Goal: Register for event/course

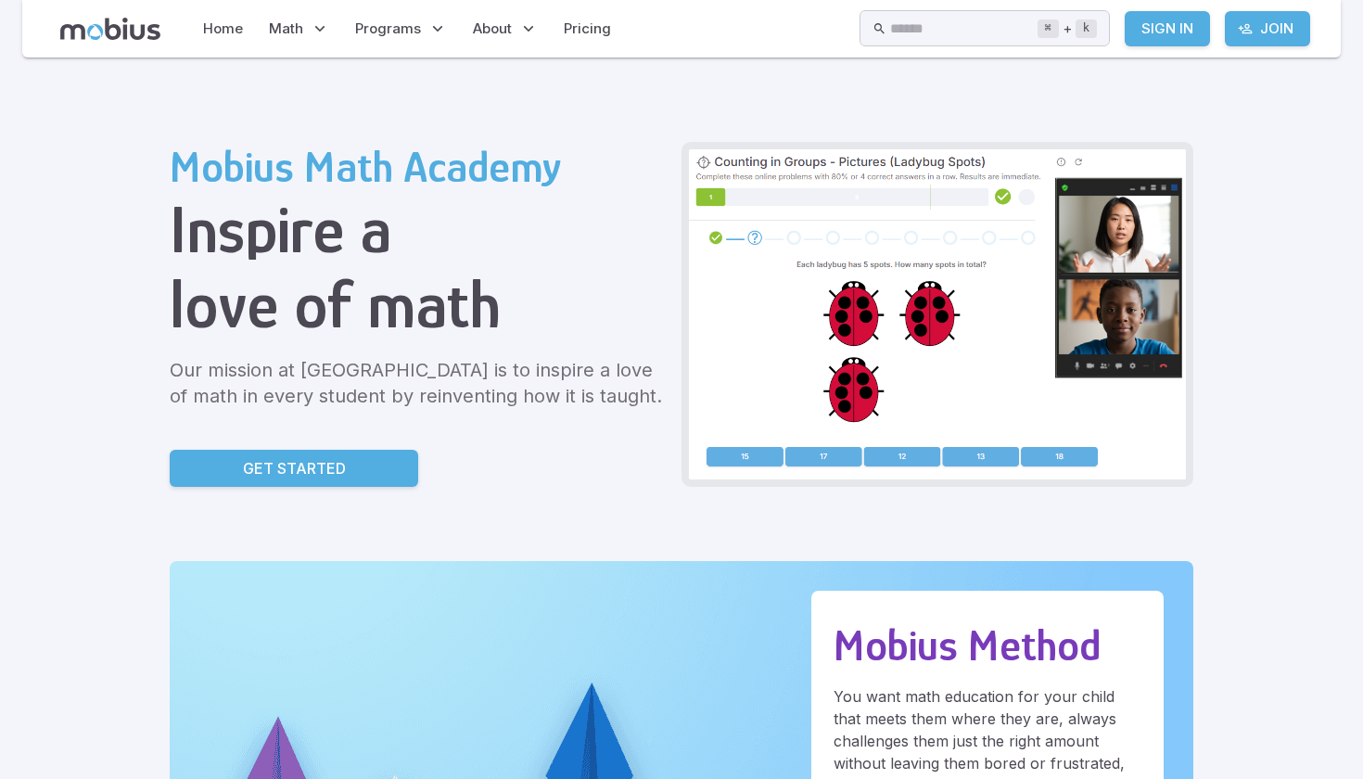
scroll to position [16, 0]
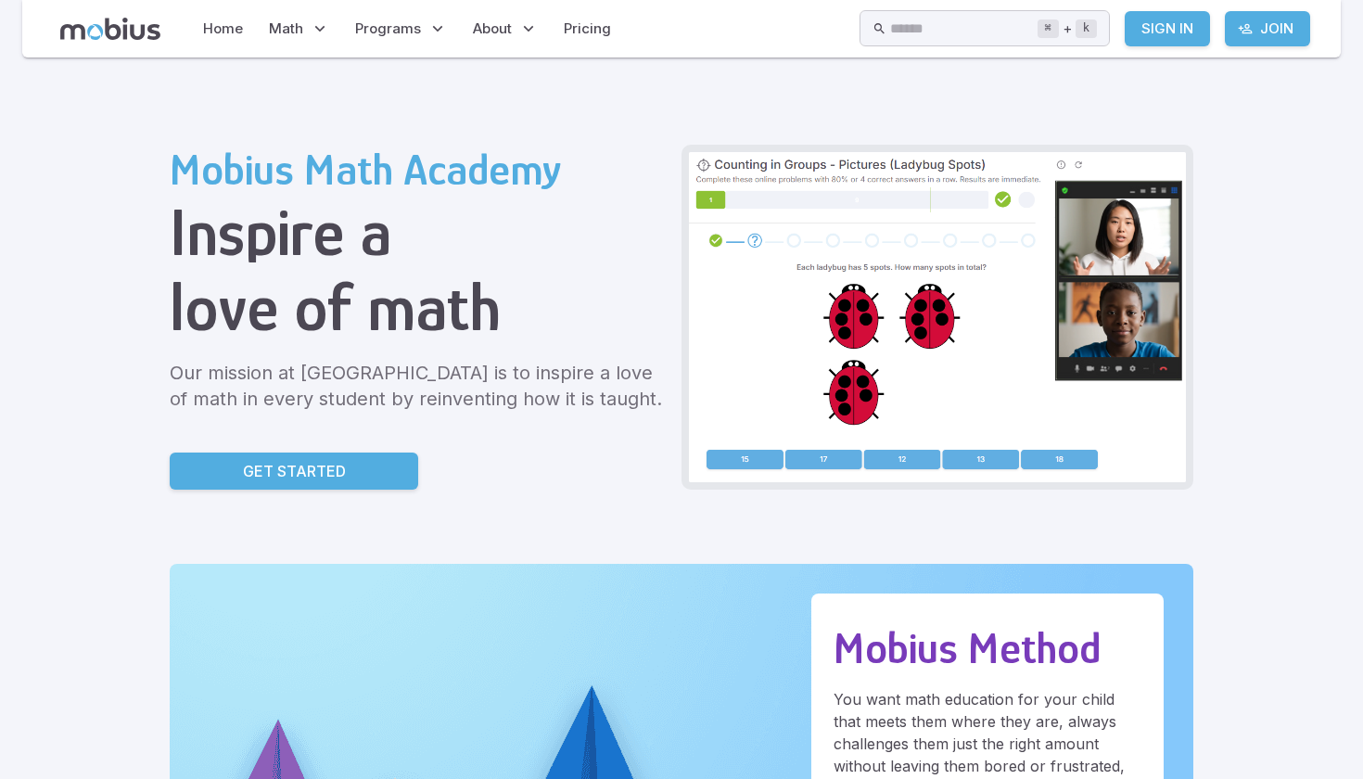
scroll to position [14, 0]
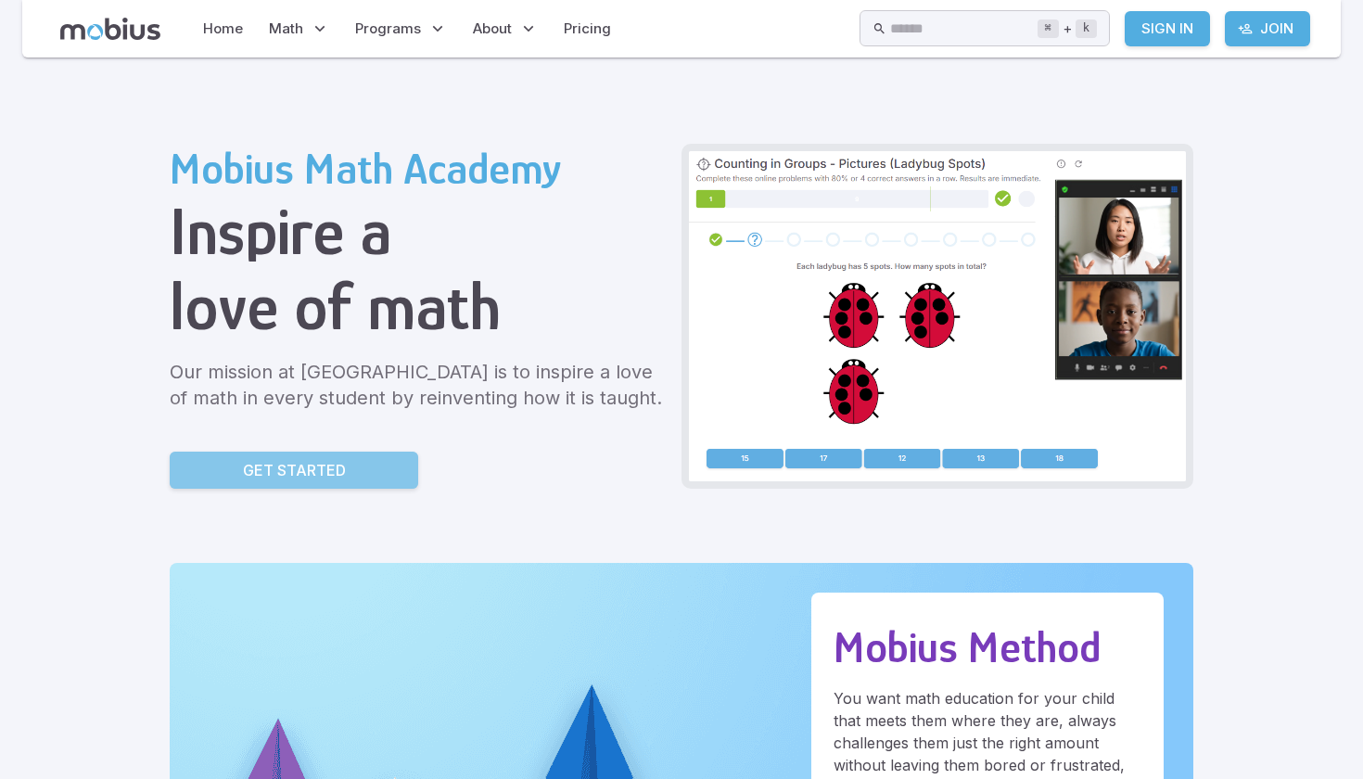
click at [227, 468] on link "Get Started" at bounding box center [294, 470] width 249 height 37
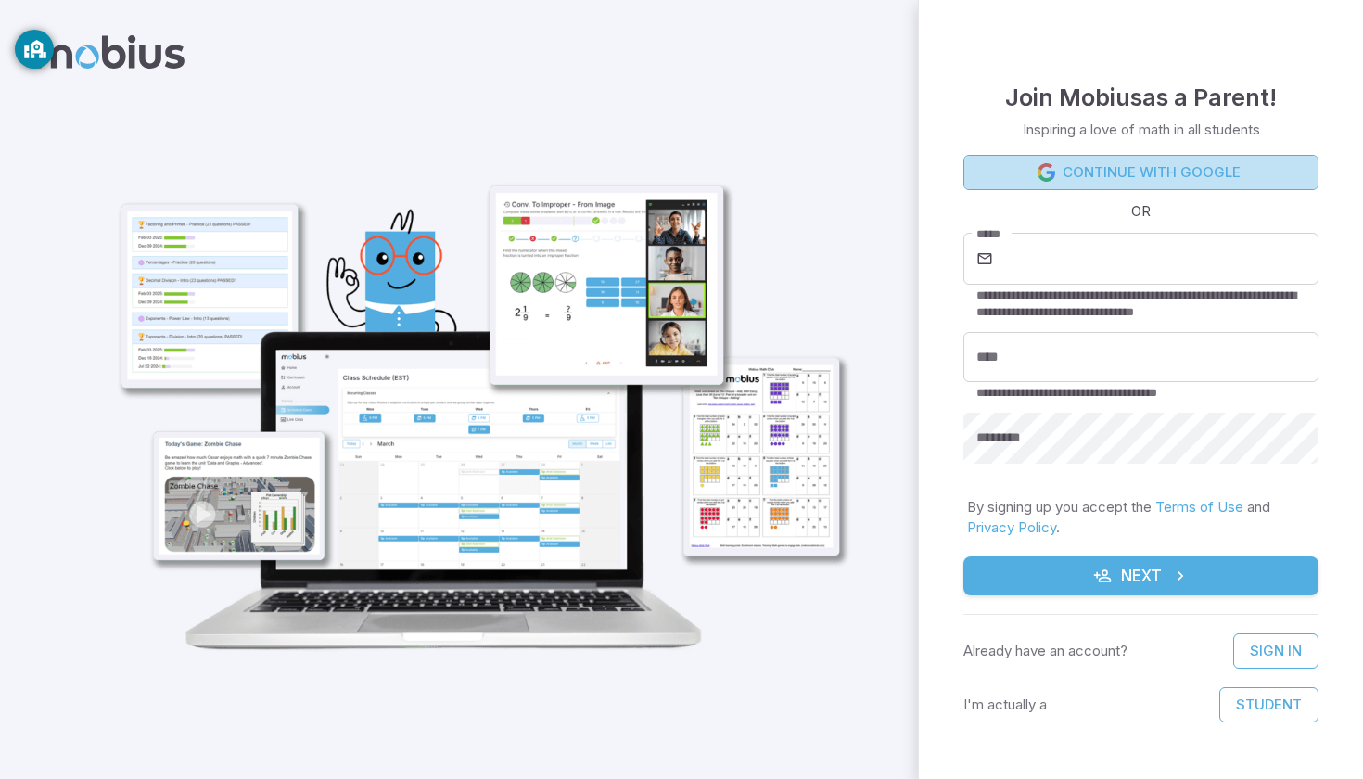
click at [1115, 168] on link "Continue with Google" at bounding box center [1141, 172] width 355 height 35
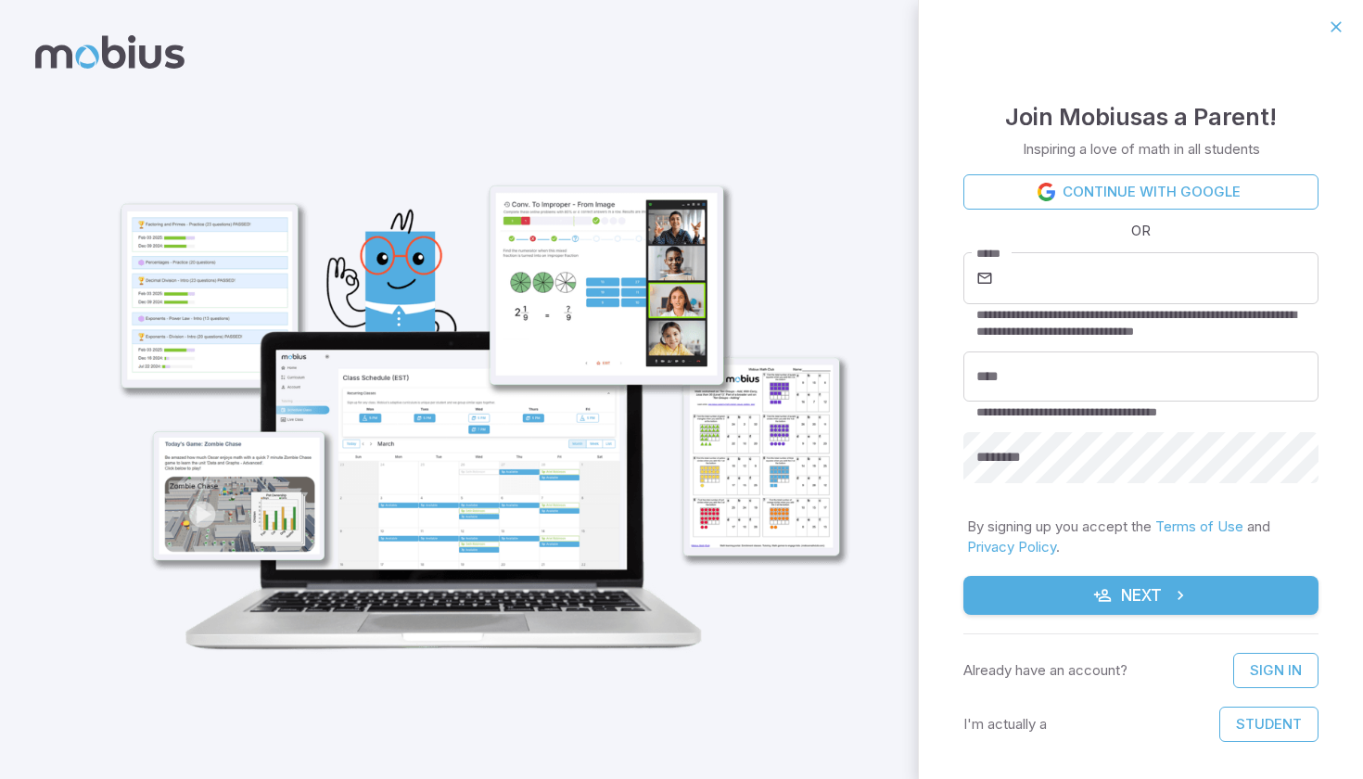
scroll to position [1, 0]
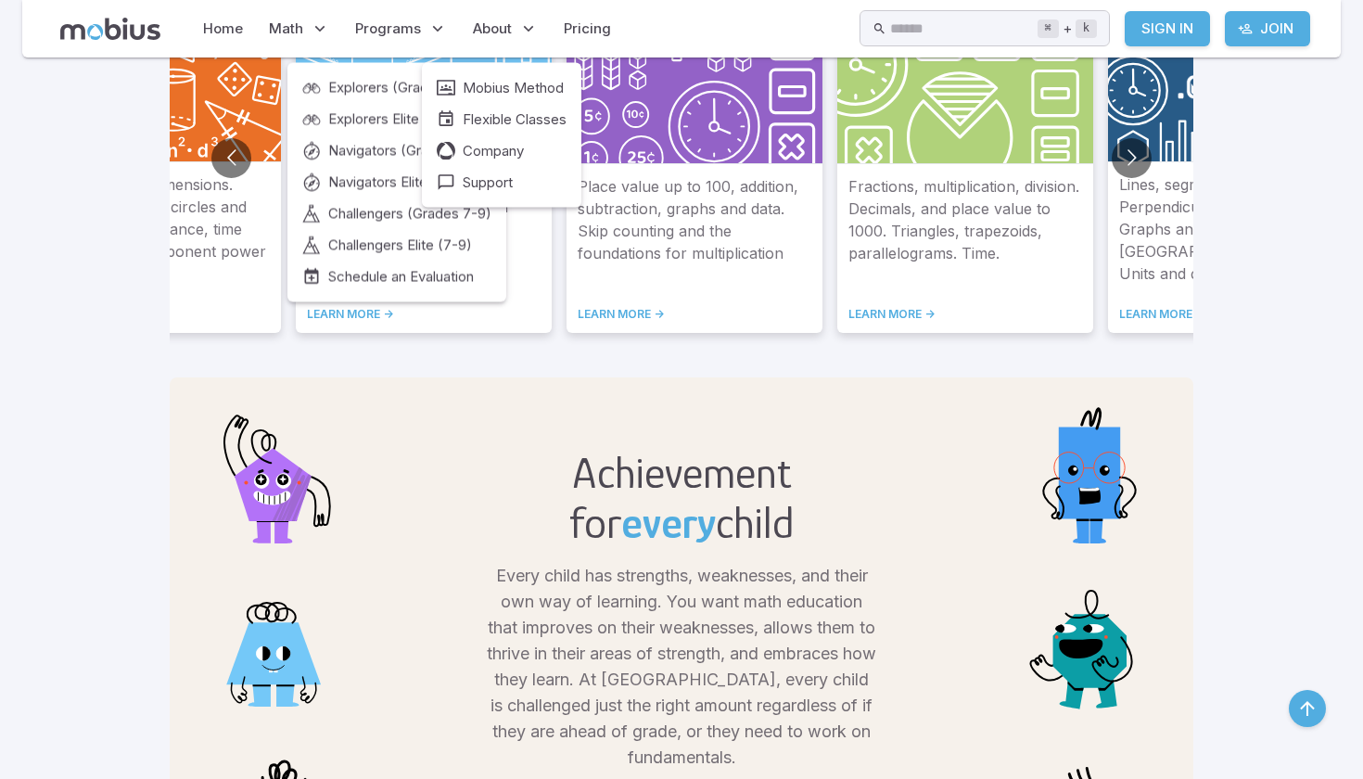
scroll to position [1211, 0]
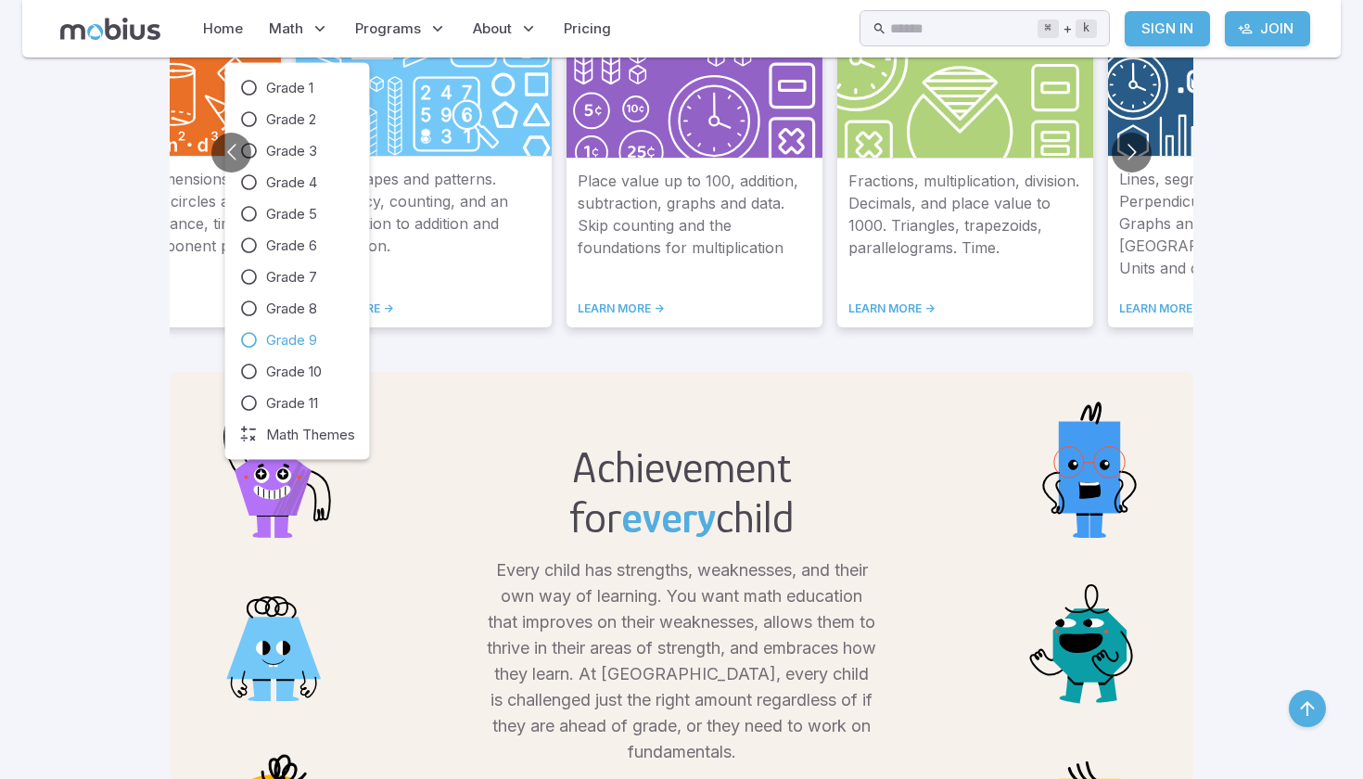
click at [277, 339] on span "Grade 9" at bounding box center [291, 340] width 51 height 20
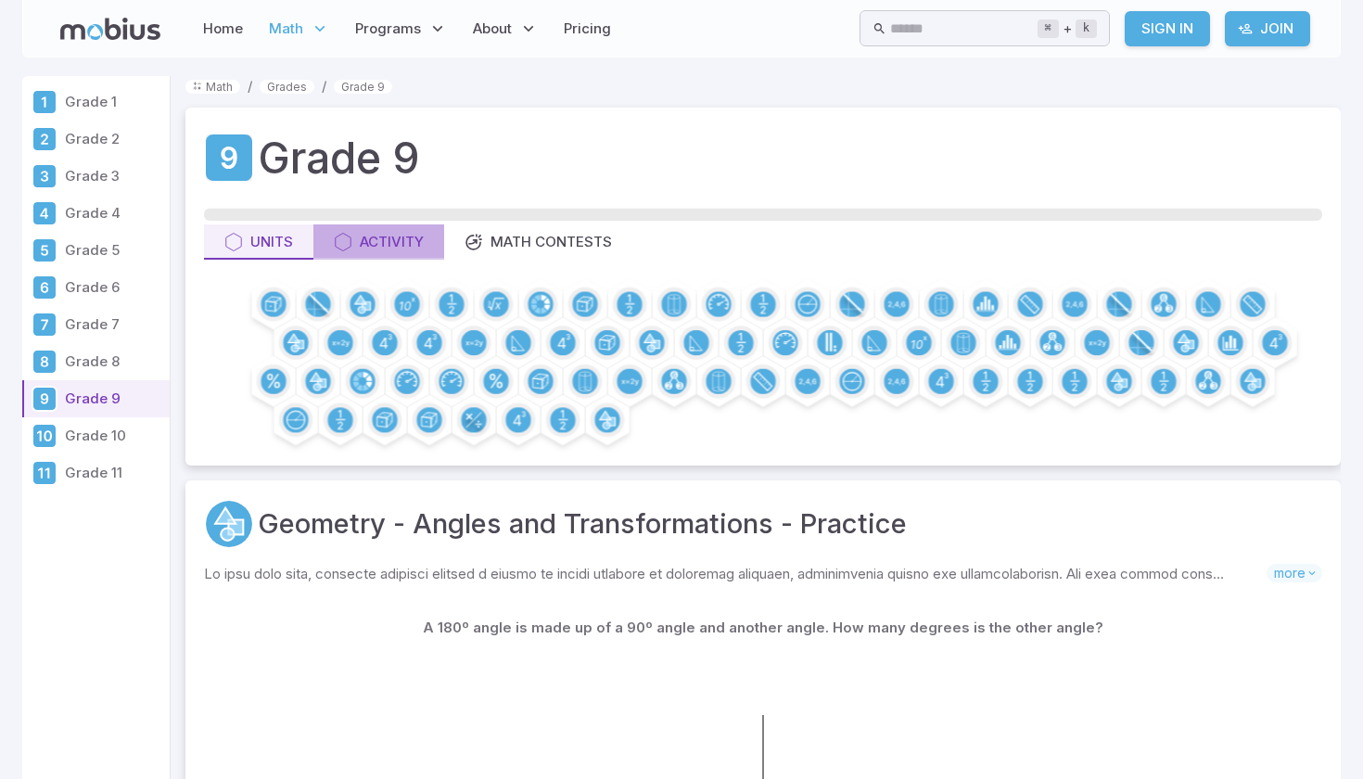
click at [413, 233] on div "Activity" at bounding box center [379, 242] width 90 height 20
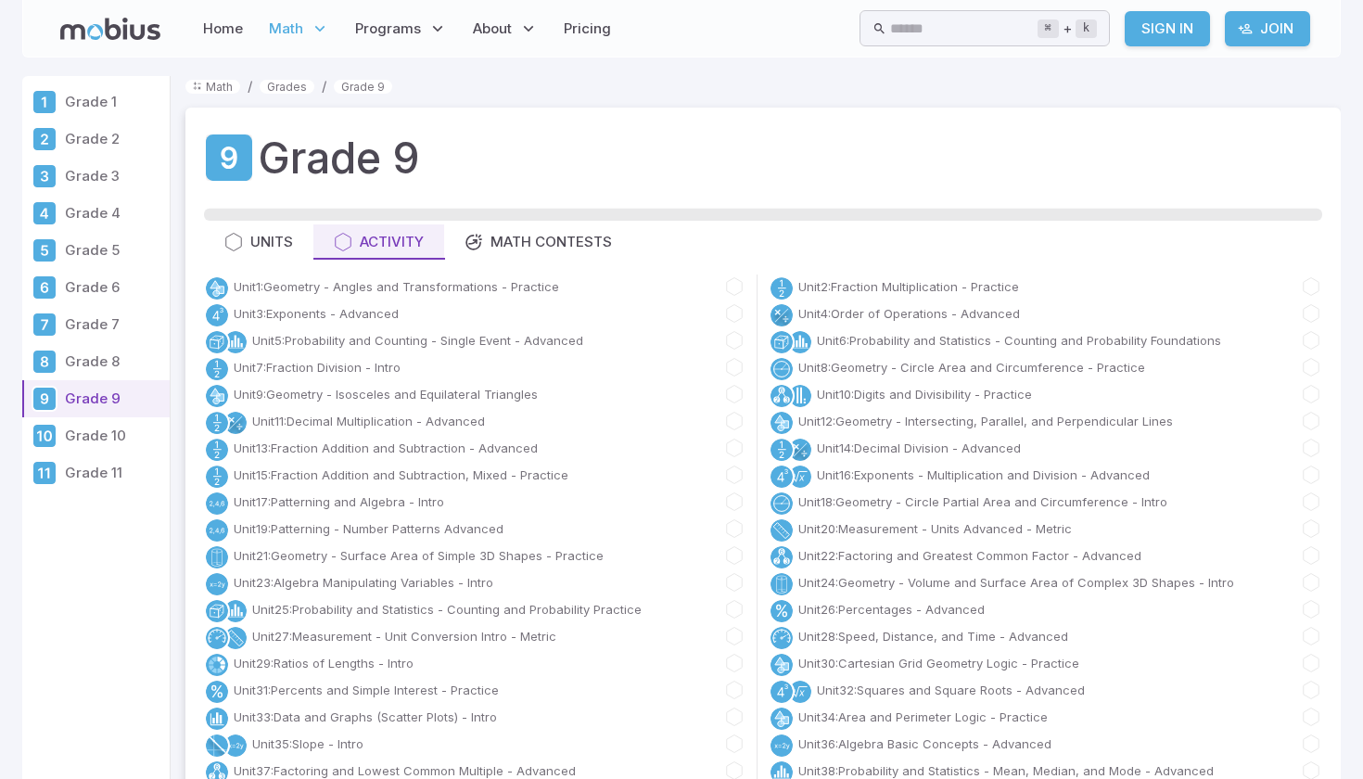
click at [587, 277] on div "Unit 1 : Geometry - Angles and Transformations - Practice" at bounding box center [475, 287] width 542 height 27
click at [593, 258] on button "Math Contests" at bounding box center [538, 241] width 188 height 35
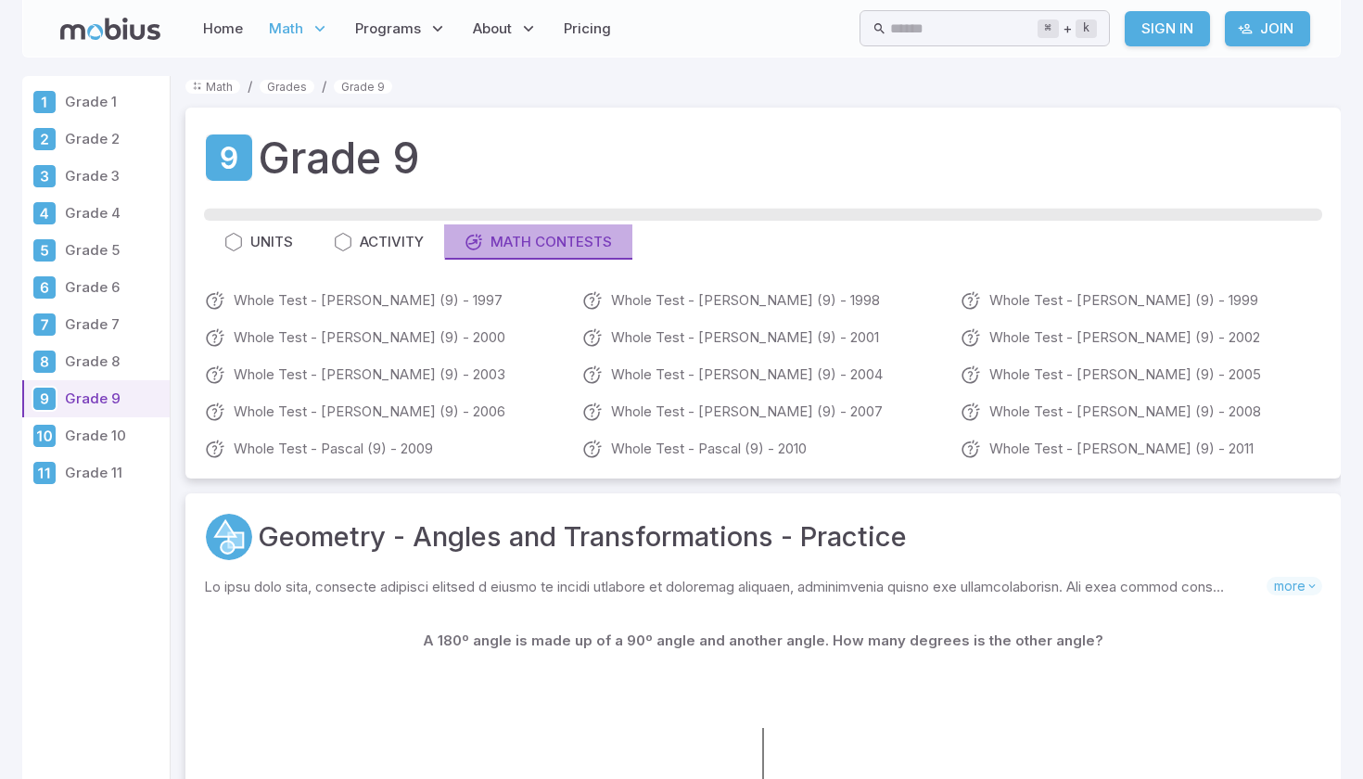
click at [593, 250] on div "Math Contests" at bounding box center [538, 242] width 147 height 20
